Goal: Information Seeking & Learning: Learn about a topic

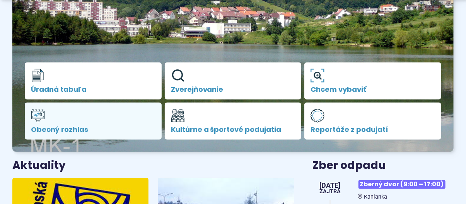
scroll to position [155, 0]
click at [45, 123] on link "Obecný rozhlas" at bounding box center [93, 121] width 137 height 37
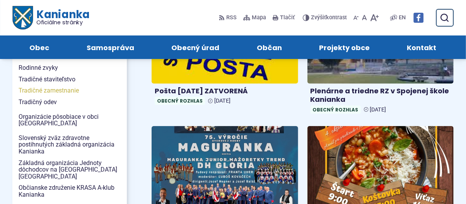
scroll to position [232, 0]
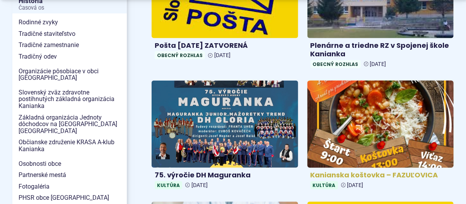
click at [373, 124] on img at bounding box center [380, 124] width 168 height 101
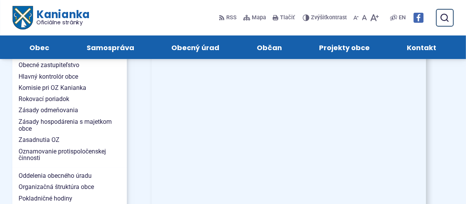
scroll to position [541, 0]
